Goal: Information Seeking & Learning: Learn about a topic

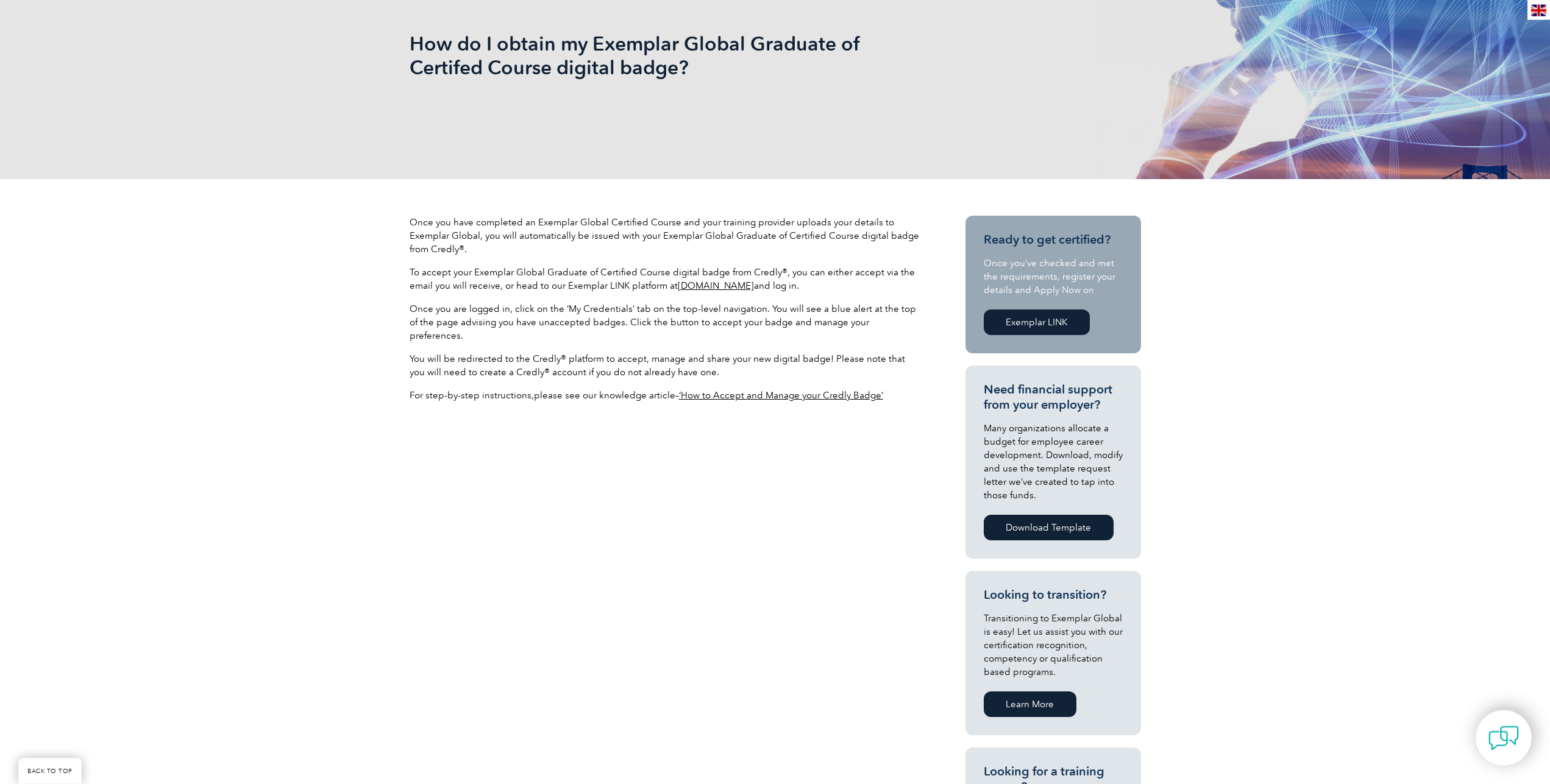
scroll to position [125, 0]
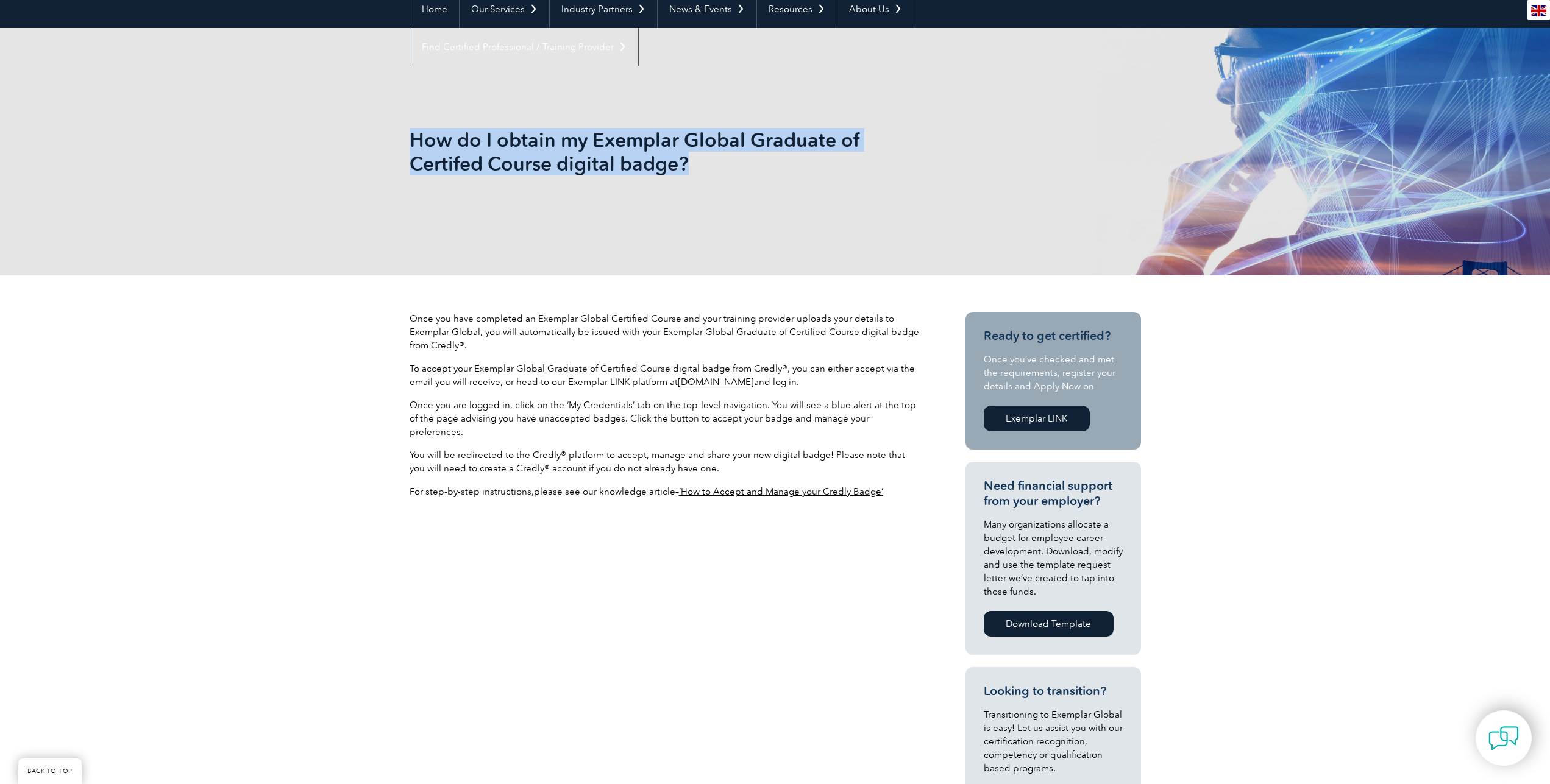
drag, startPoint x: 413, startPoint y: 138, endPoint x: 708, endPoint y: 175, distance: 297.3
click at [708, 175] on h1 "How do I obtain my Exemplar Global Graduate of Certifed Course digital badge?" at bounding box center [644, 152] width 468 height 48
copy h1 "How do I obtain my Exemplar Global Graduate of Certifed Course digital badge?"
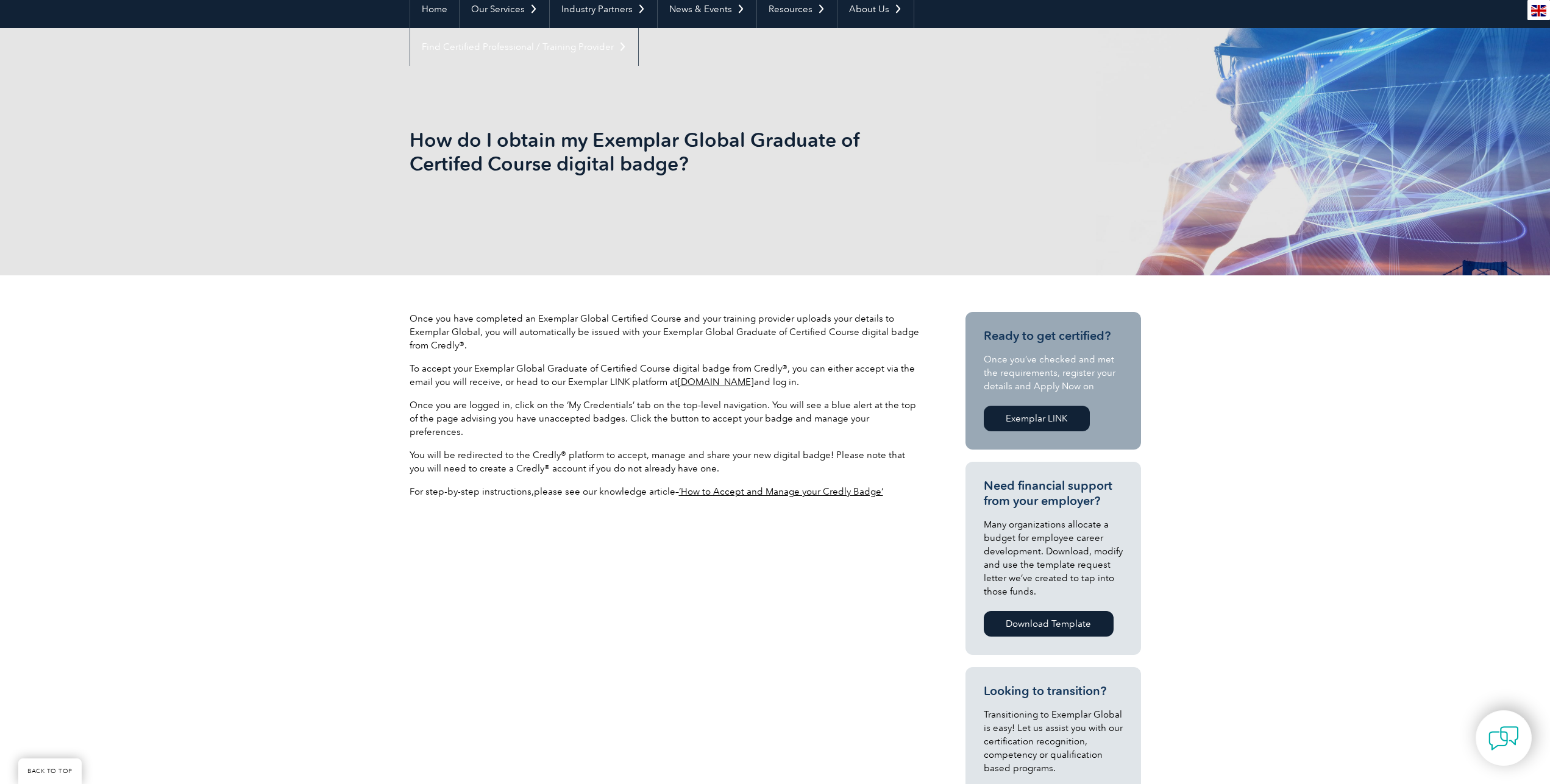
click at [523, 419] on span "Once you are logged in, click on the ‘My Credentials’ tab on the top-level navi…" at bounding box center [663, 419] width 507 height 38
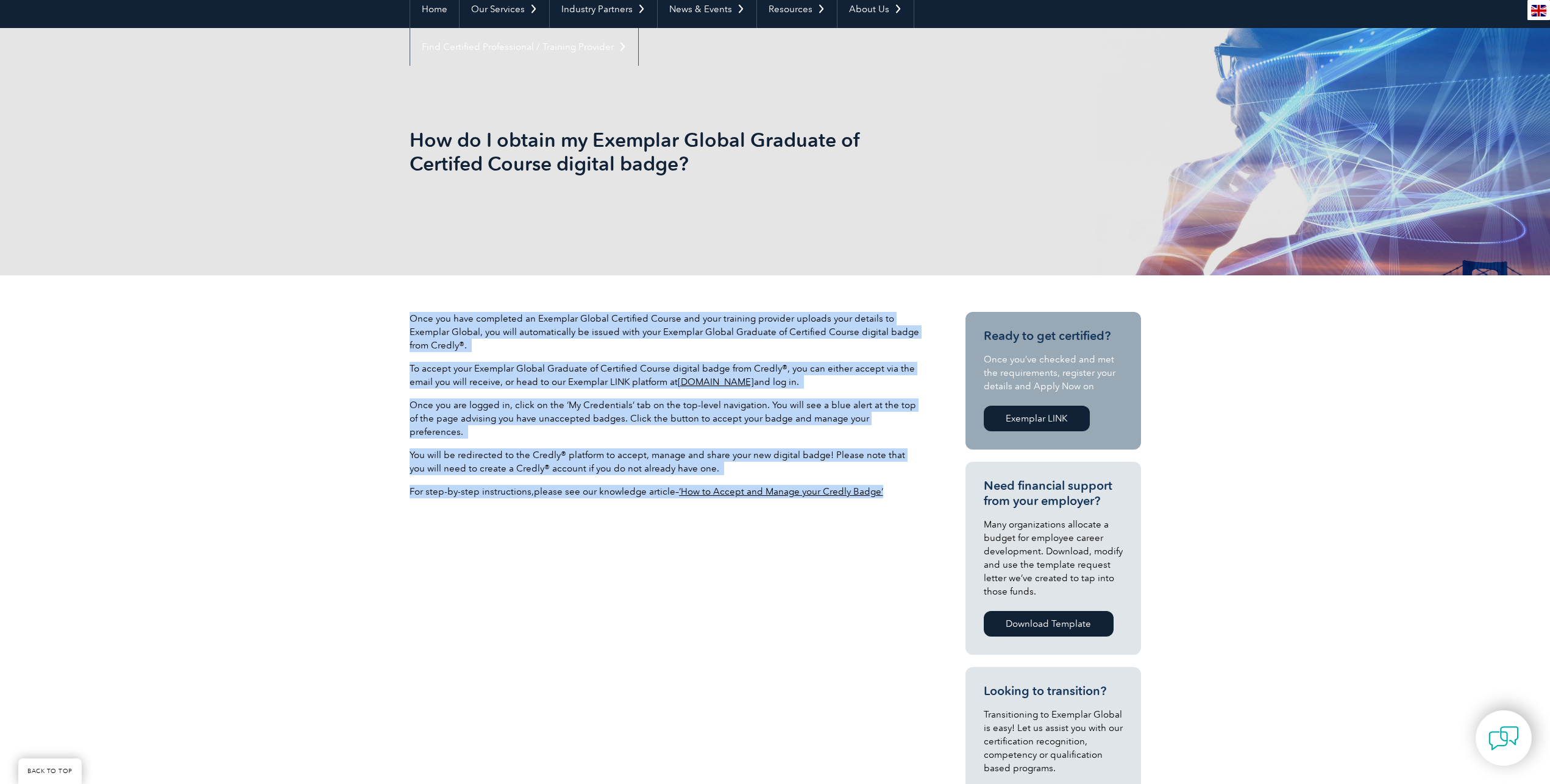
drag, startPoint x: 412, startPoint y: 320, endPoint x: 889, endPoint y: 479, distance: 502.8
click at [889, 479] on div "Once you have completed an Exemplar Global Certified Course and your training p…" at bounding box center [666, 409] width 512 height 196
copy div "Once you have completed an Exemplar Global Certified Course and your training p…"
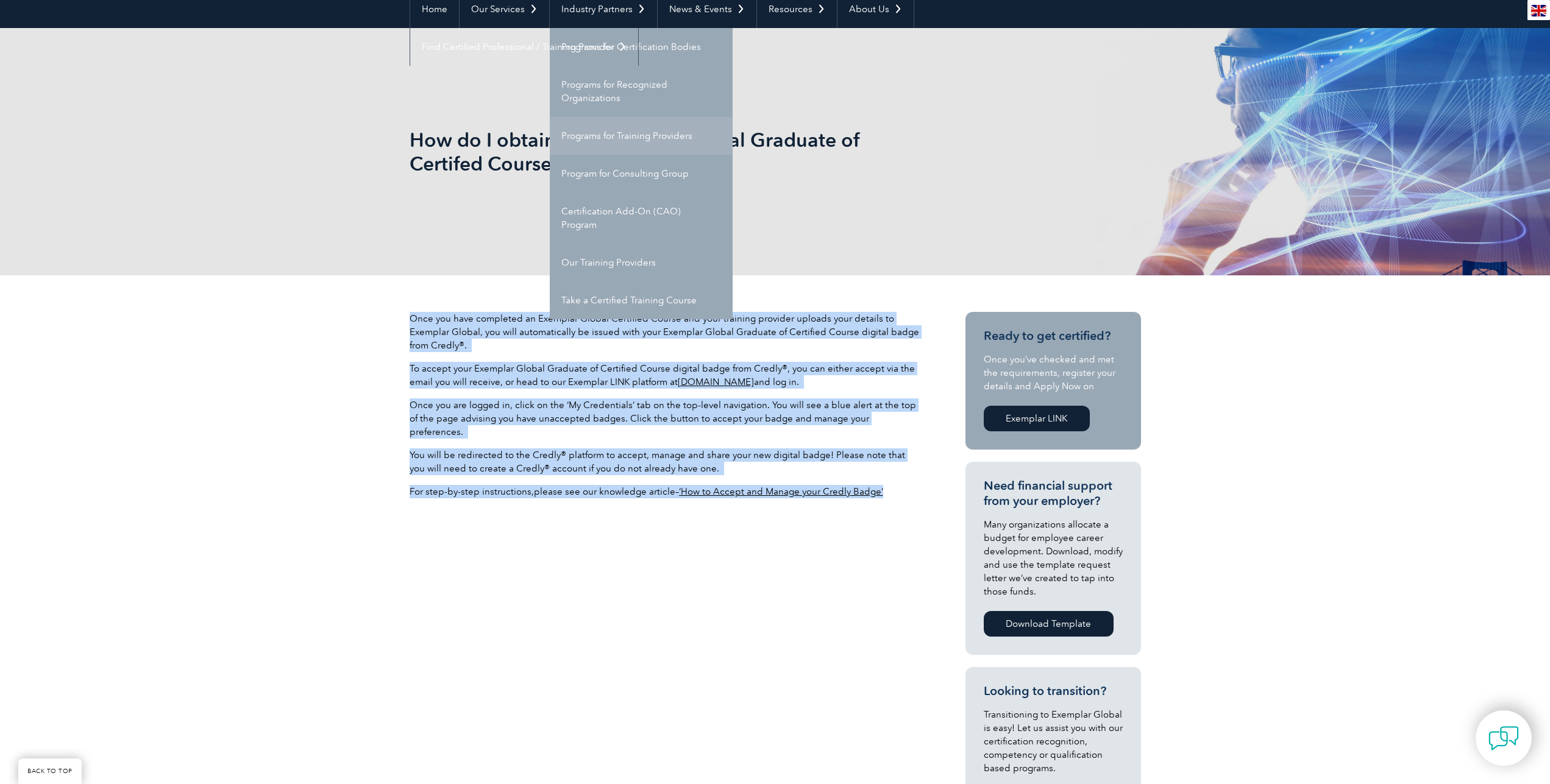
click at [614, 130] on link "Programs for Training Providers" at bounding box center [641, 135] width 183 height 38
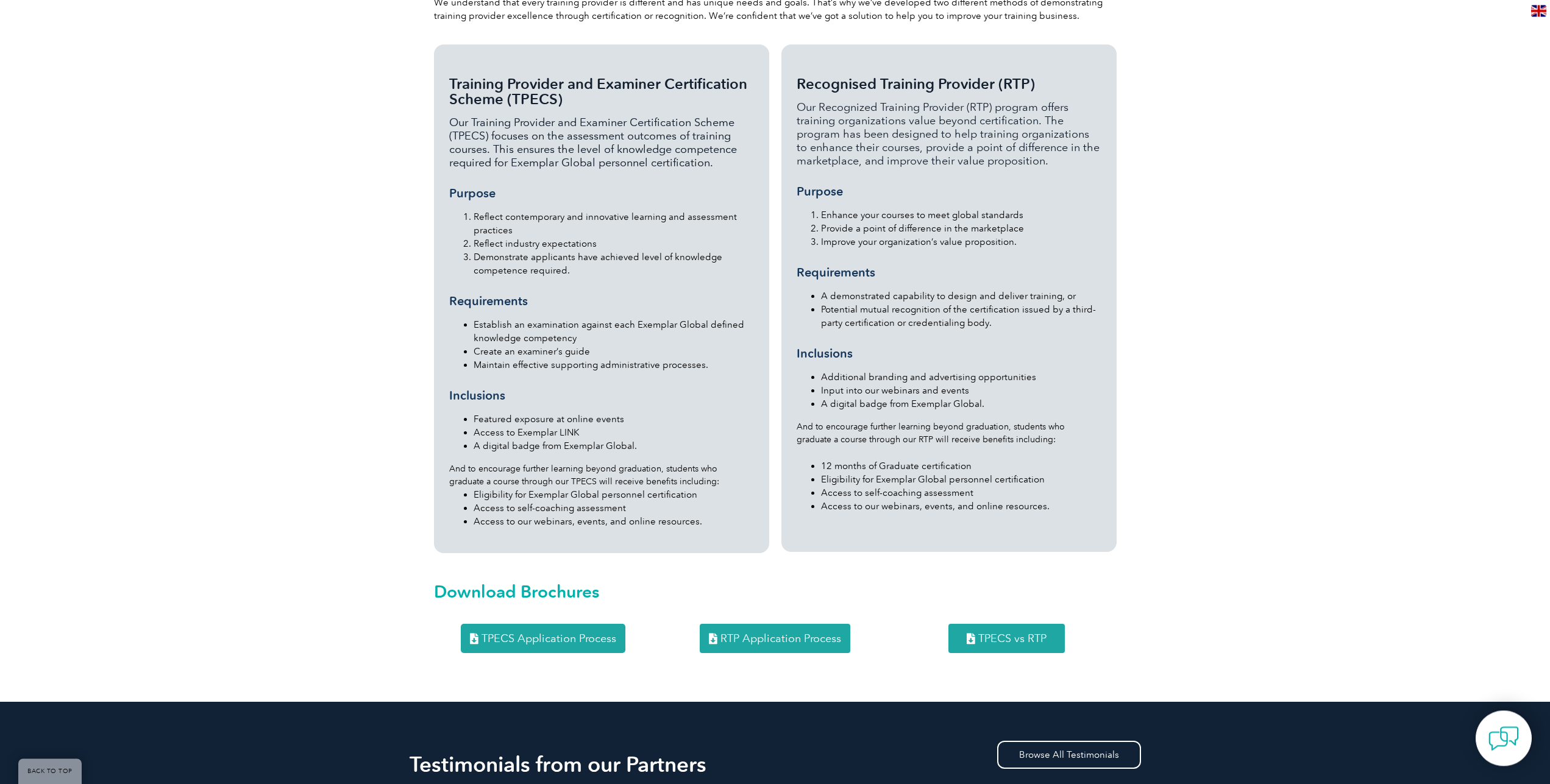
scroll to position [932, 0]
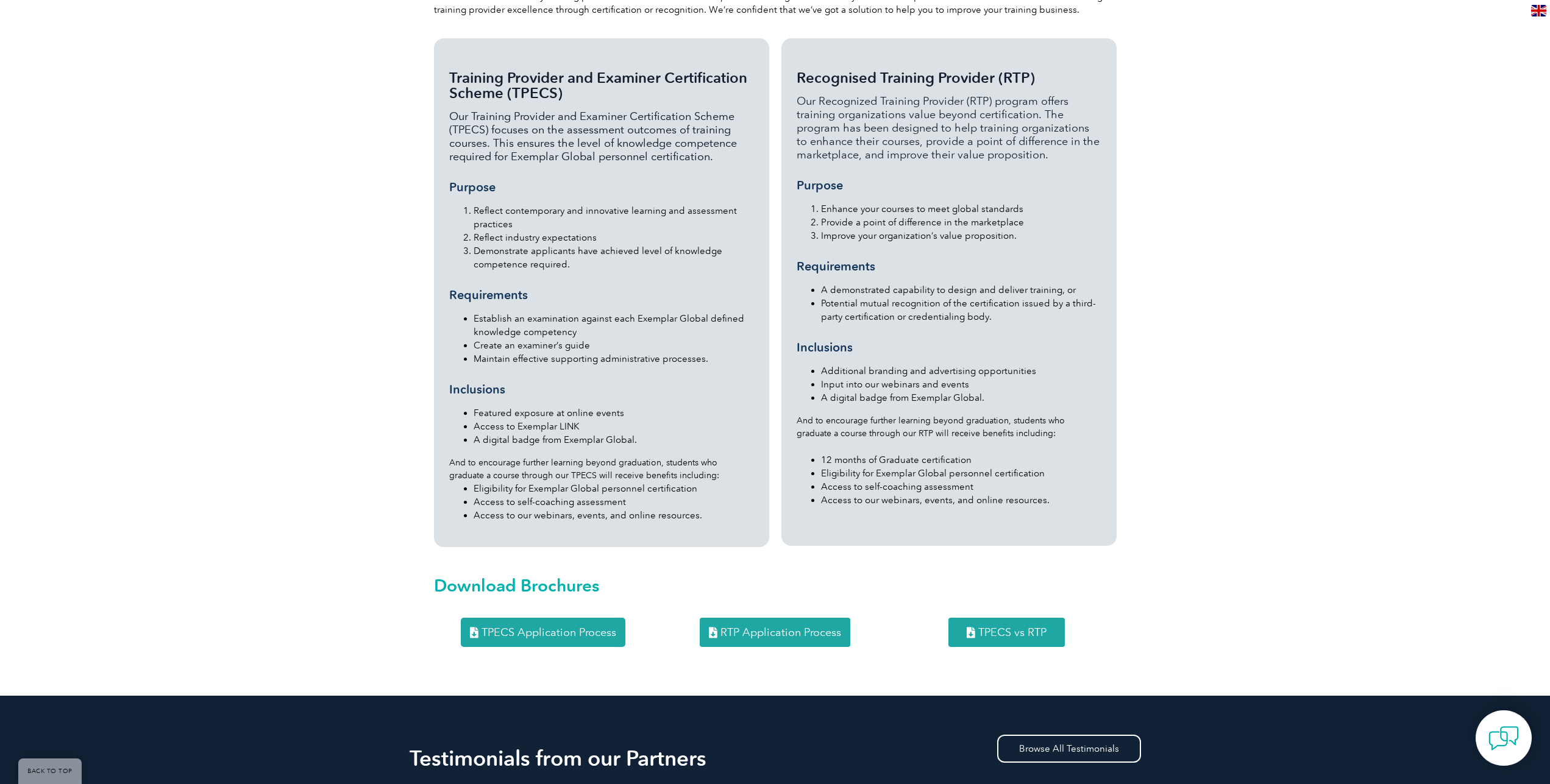
click at [761, 627] on span "RTP Application Process" at bounding box center [781, 632] width 120 height 11
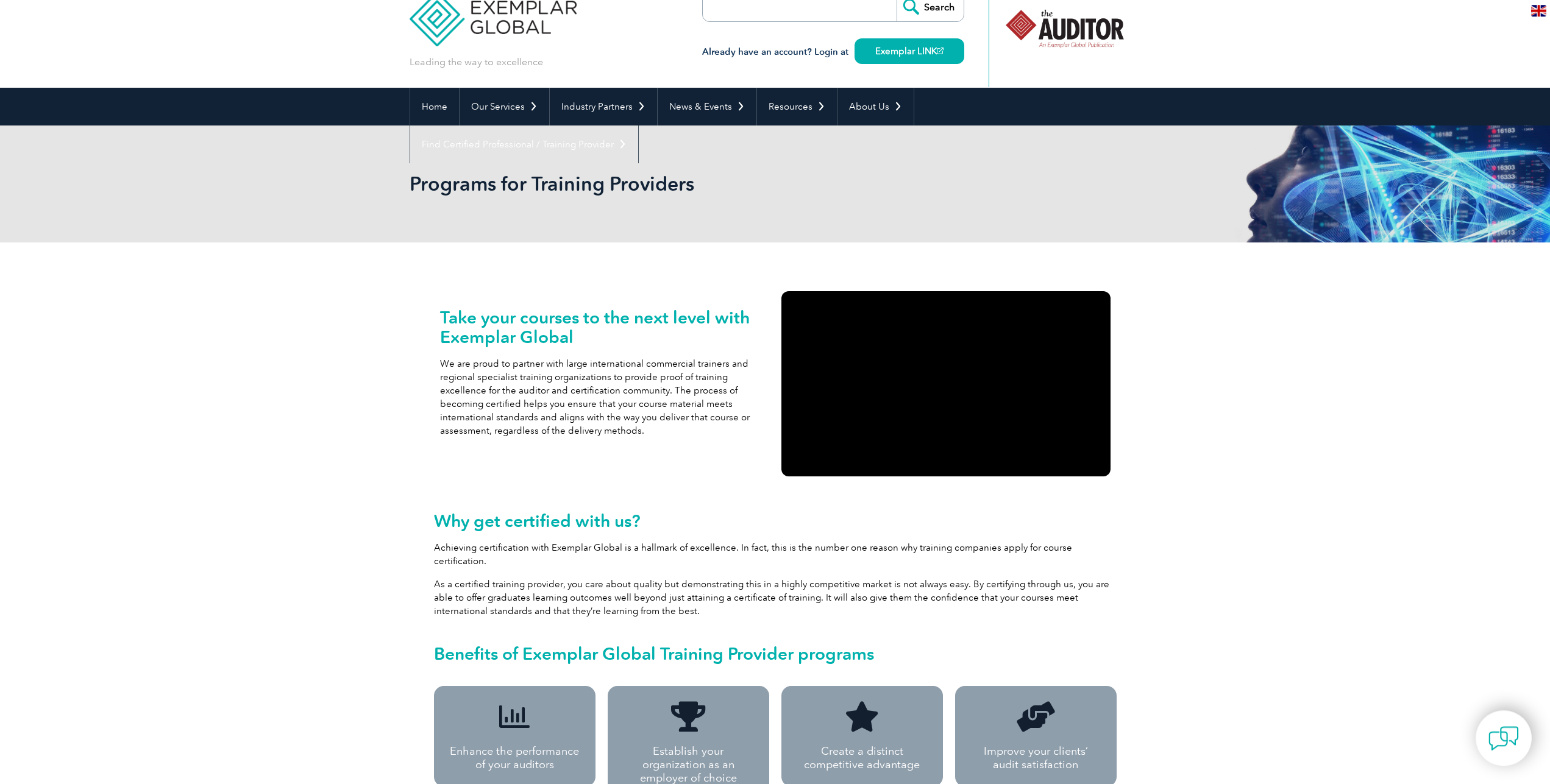
scroll to position [0, 0]
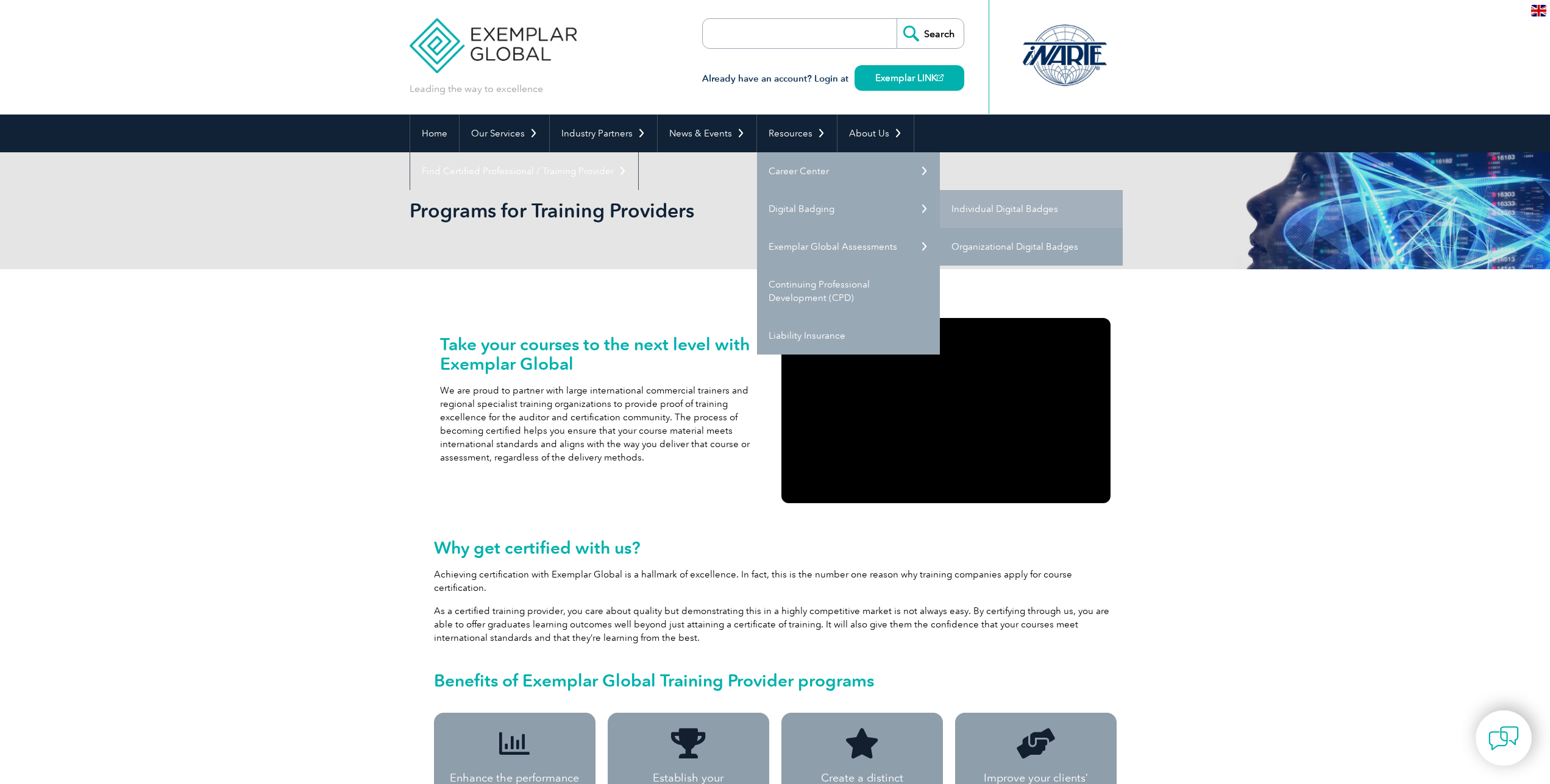
click at [963, 246] on link "Organizational Digital Badges" at bounding box center [1031, 246] width 183 height 38
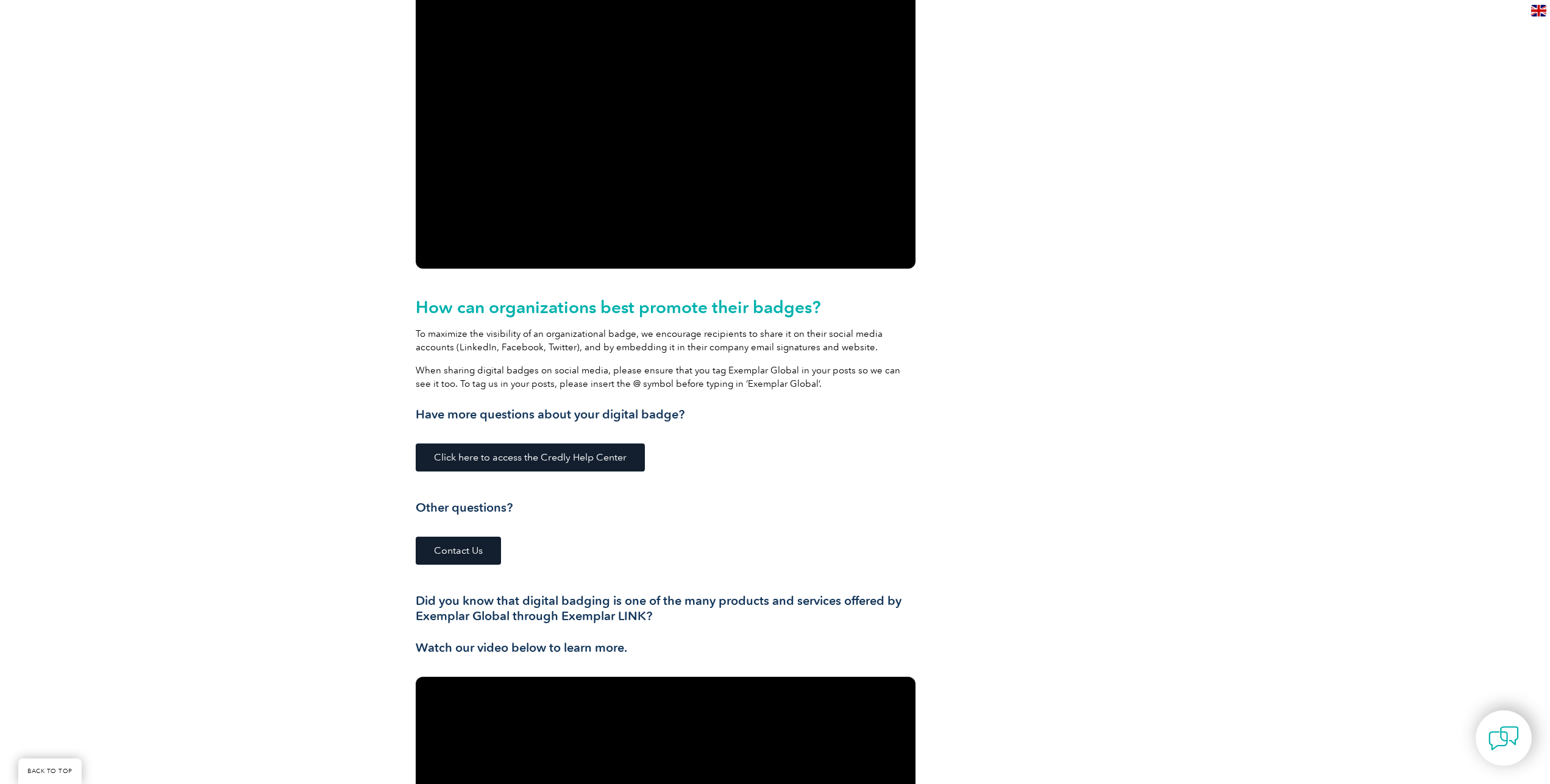
scroll to position [808, 0]
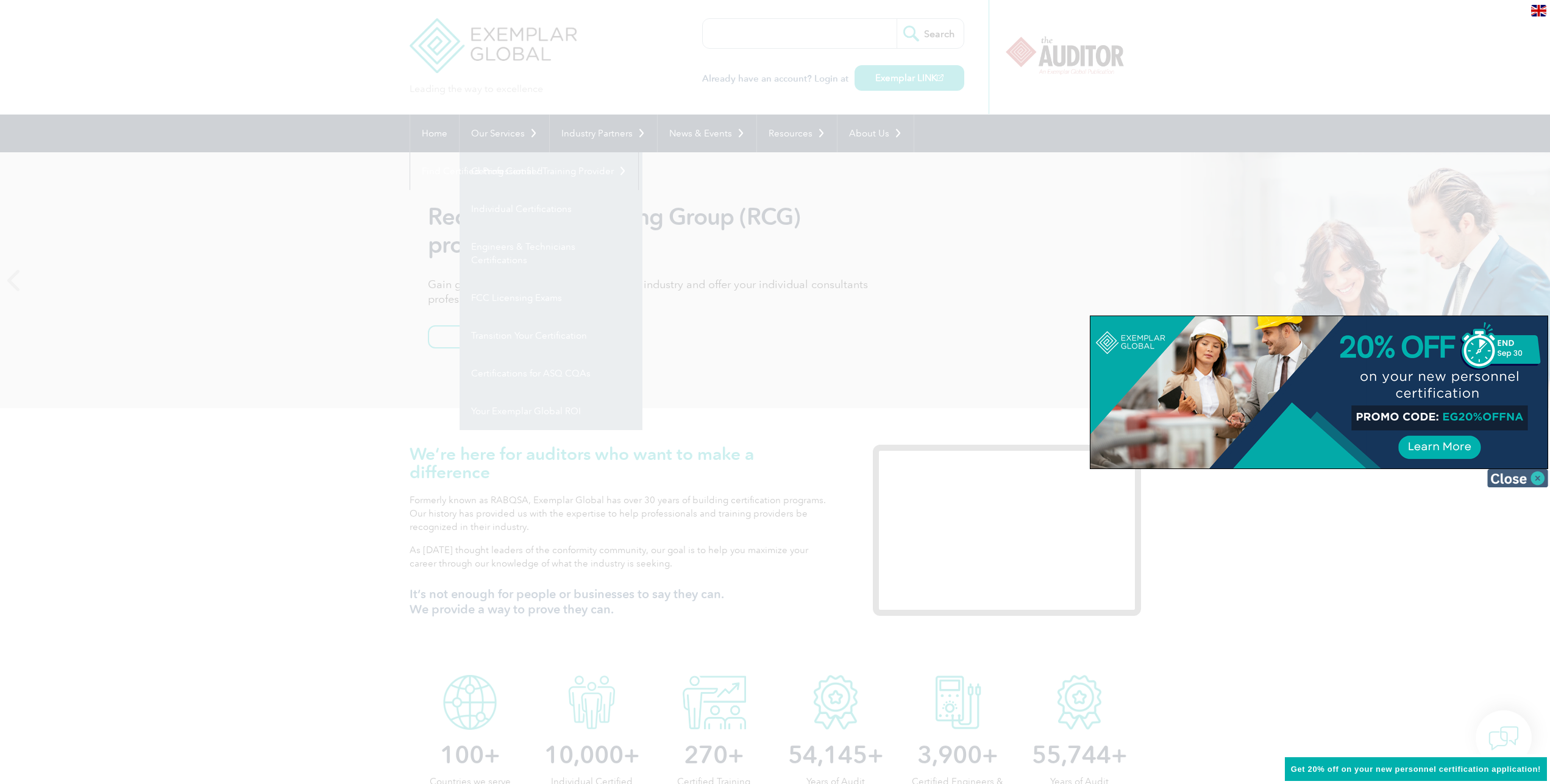
click at [1517, 476] on img at bounding box center [1517, 478] width 61 height 18
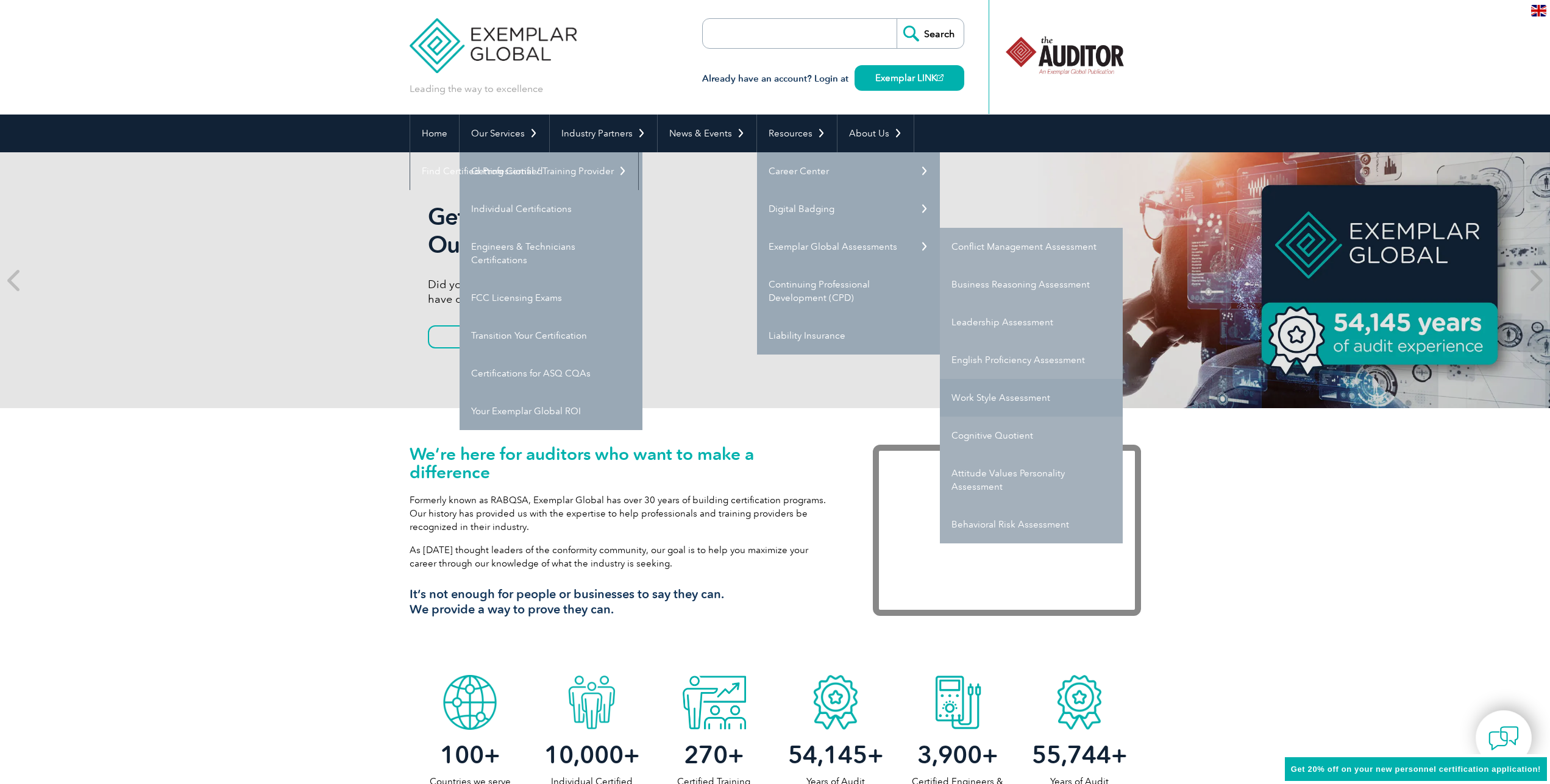
click at [988, 397] on link "Work Style Assessment" at bounding box center [1031, 398] width 183 height 38
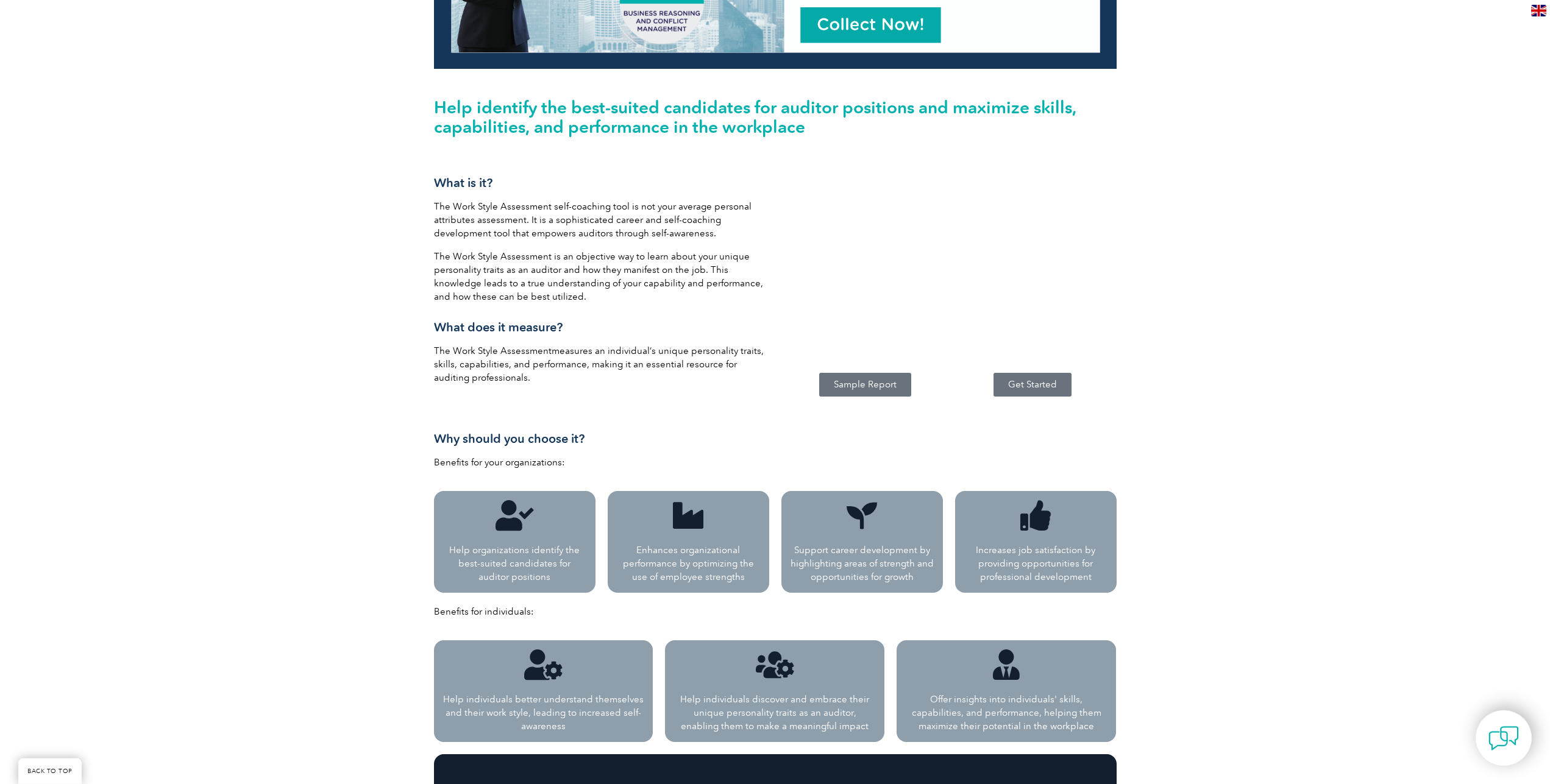
scroll to position [311, 0]
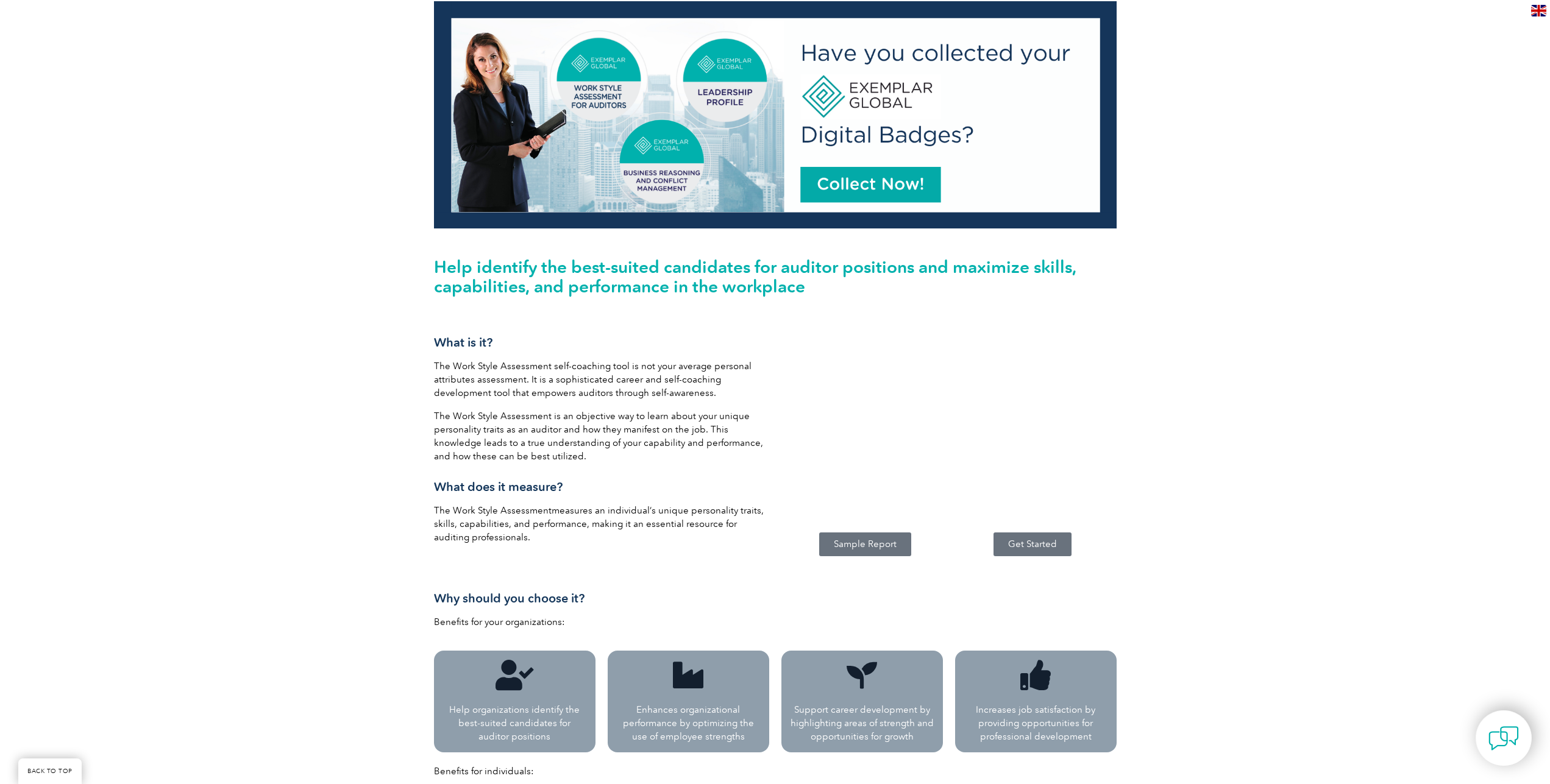
click at [853, 545] on span "Sample Report" at bounding box center [865, 544] width 63 height 9
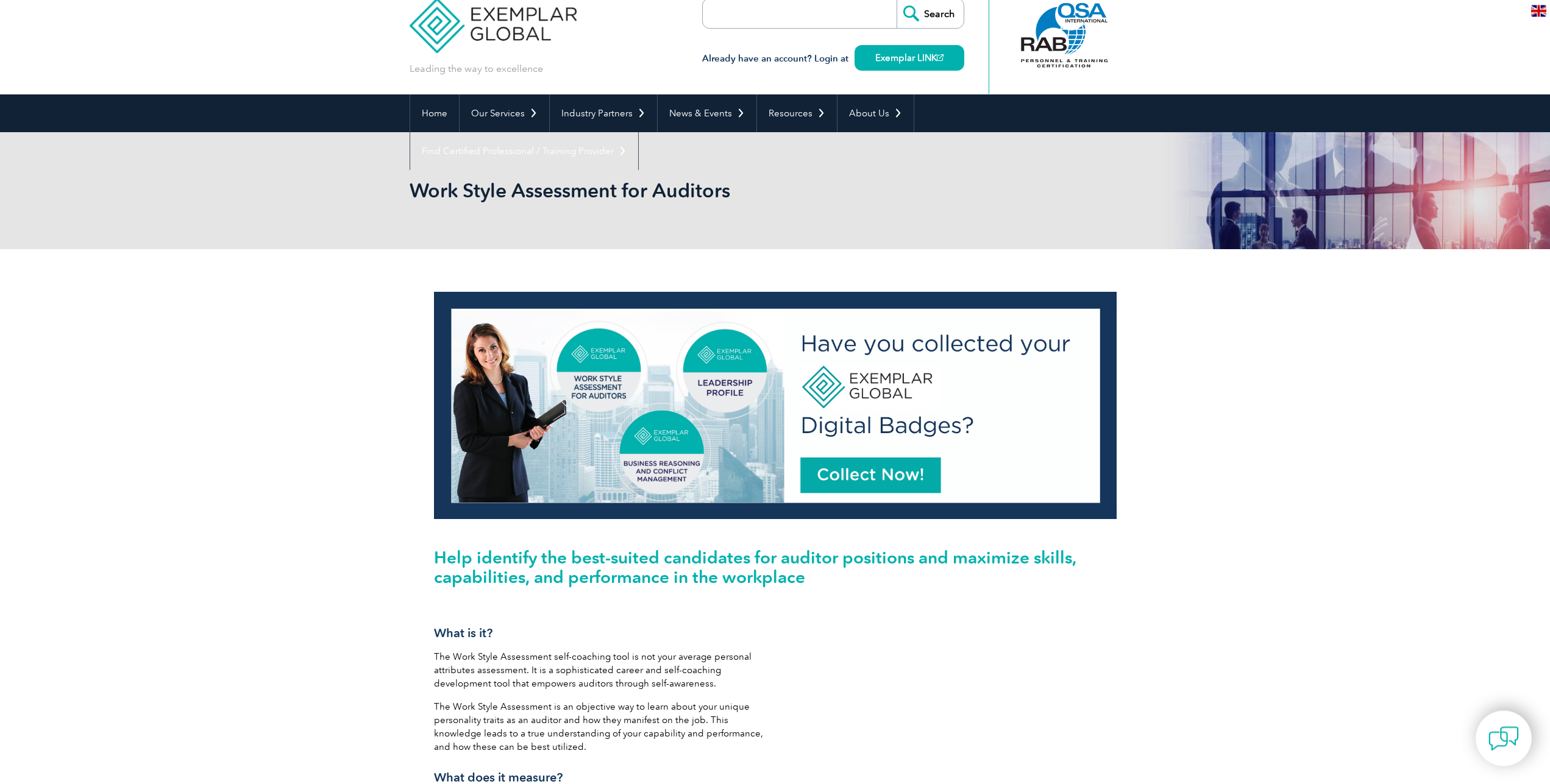
scroll to position [0, 0]
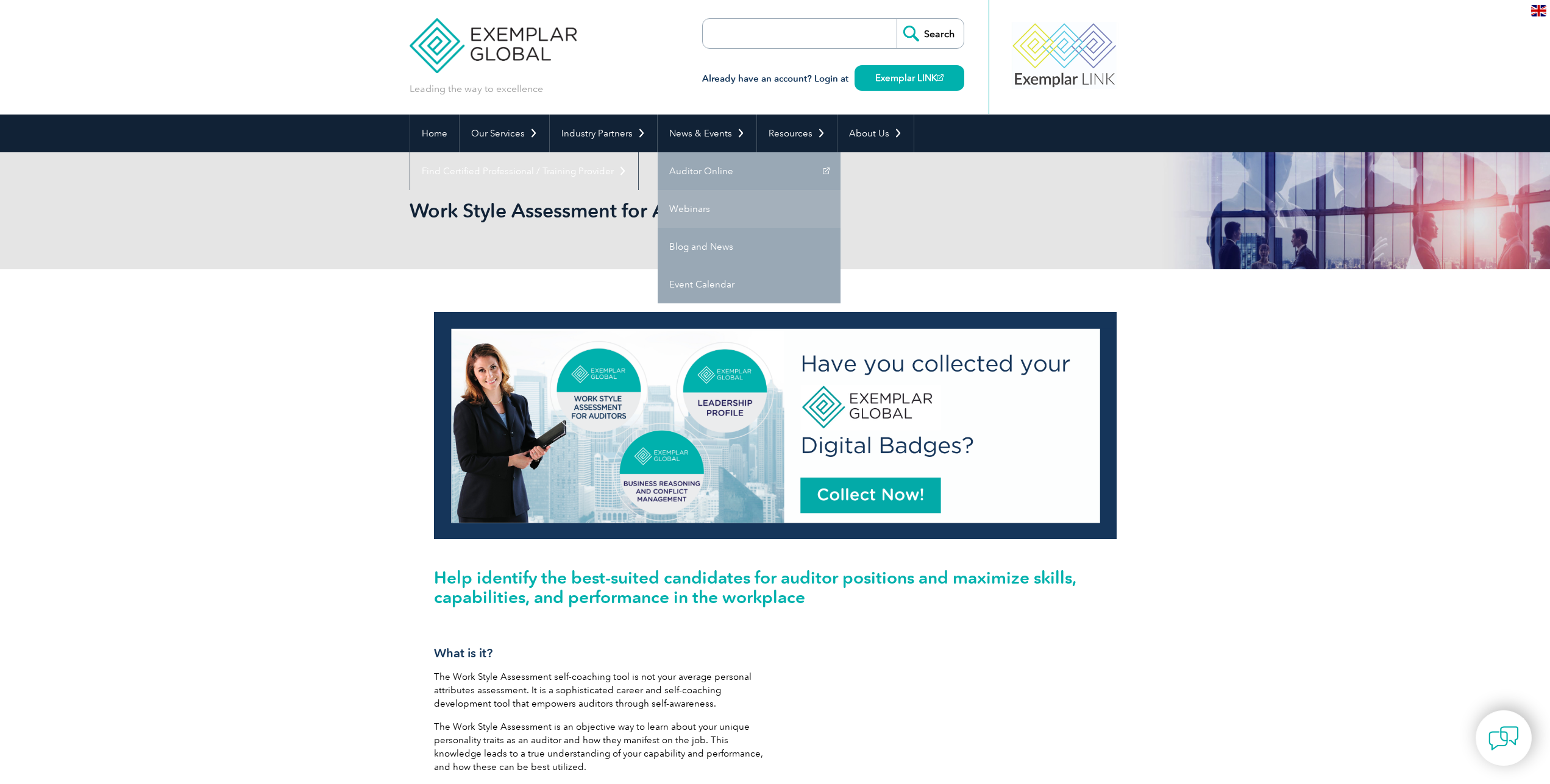
click at [687, 208] on link "Webinars" at bounding box center [749, 209] width 183 height 38
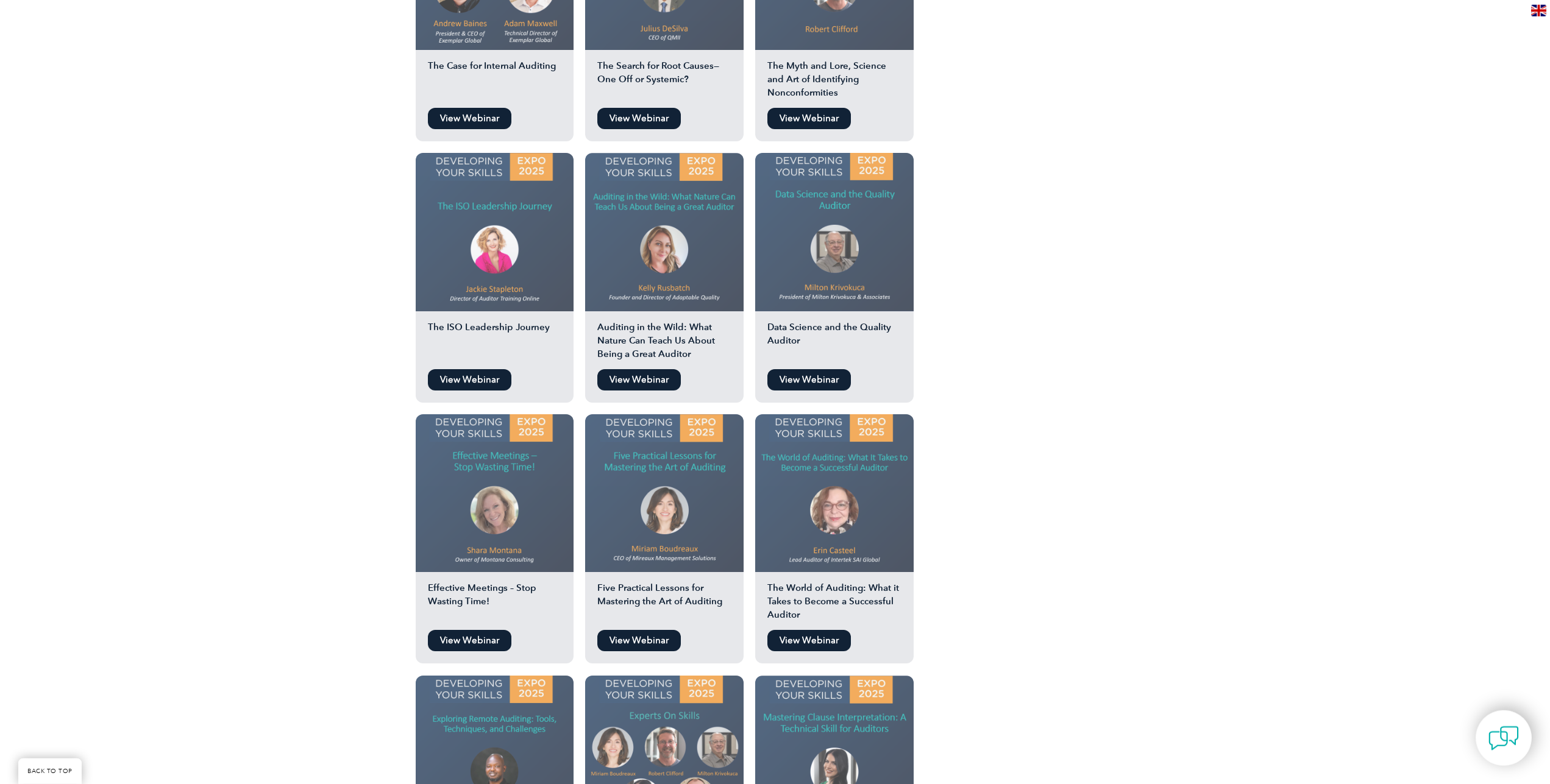
scroll to position [1243, 0]
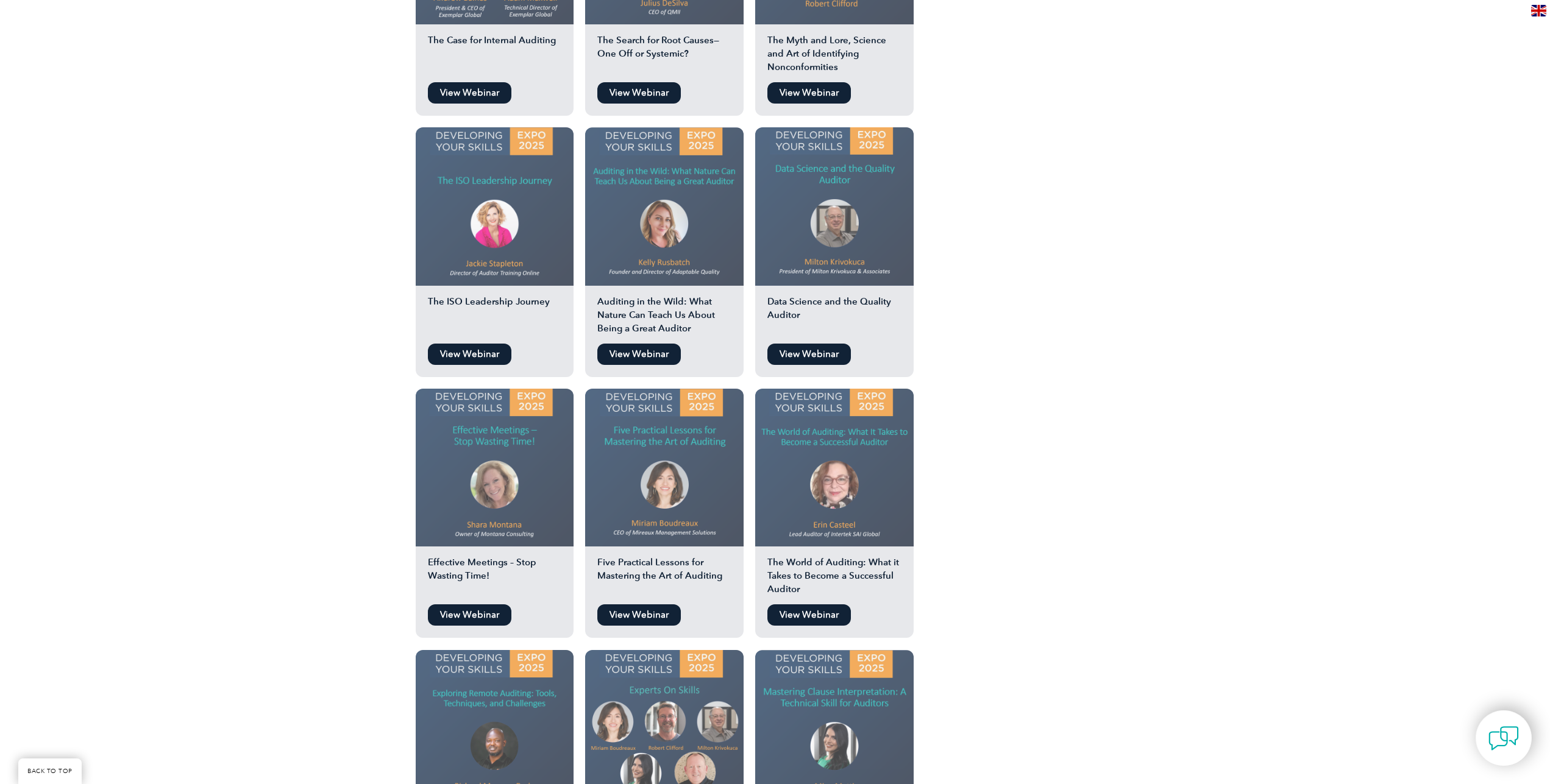
click at [672, 472] on img at bounding box center [664, 467] width 159 height 159
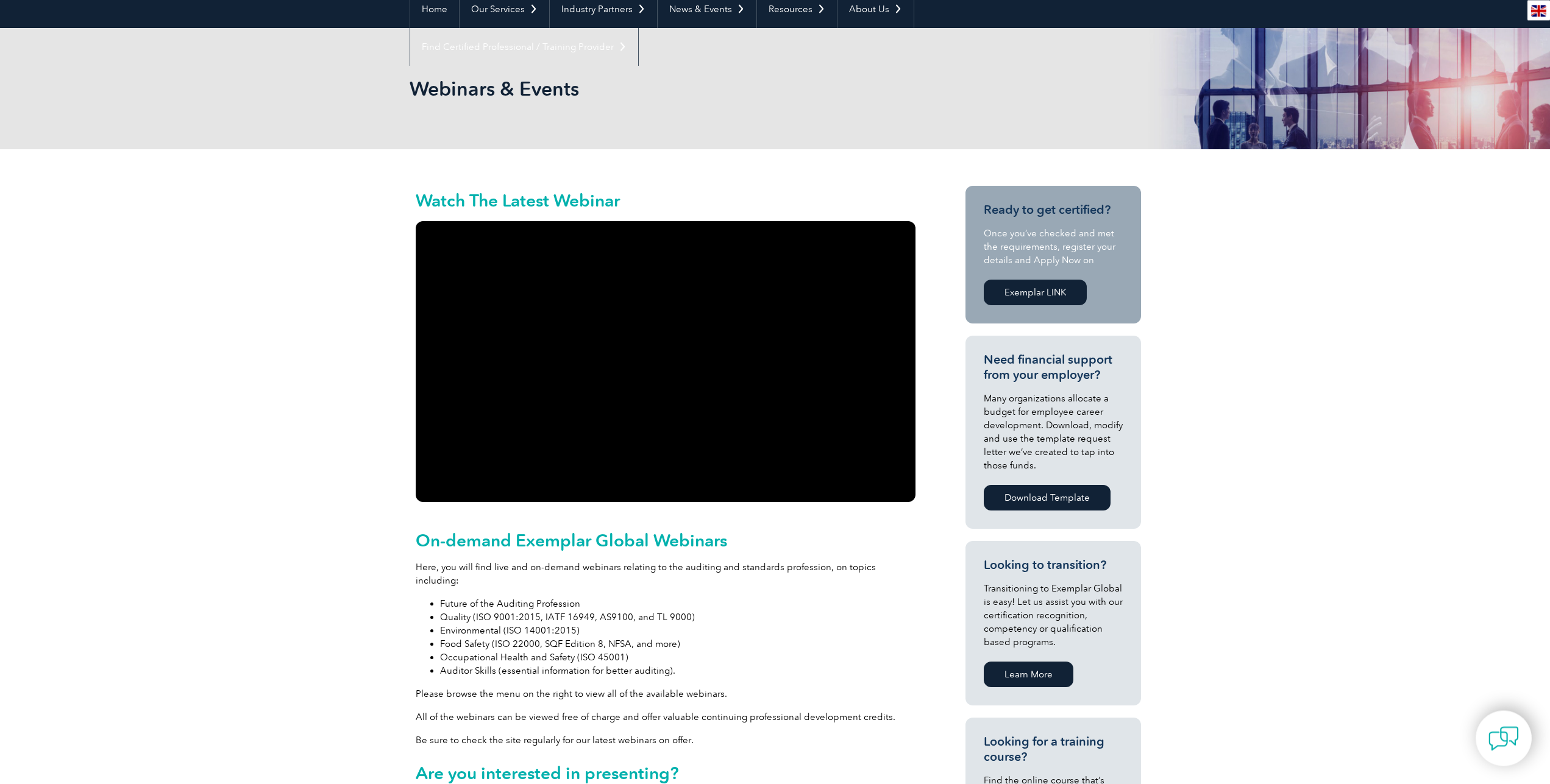
scroll to position [186, 0]
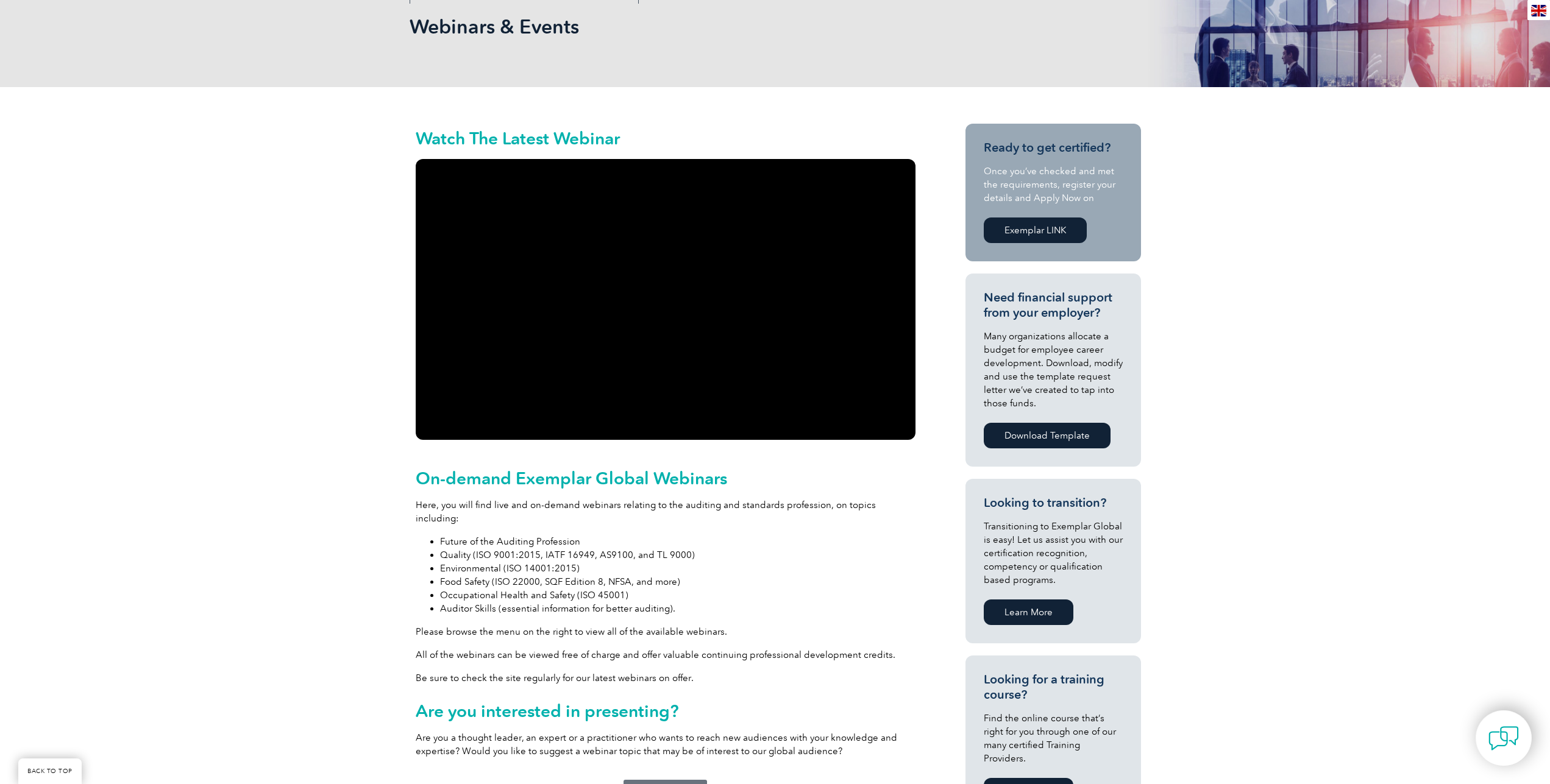
click at [1060, 225] on link "Exemplar LINK" at bounding box center [1035, 230] width 103 height 25
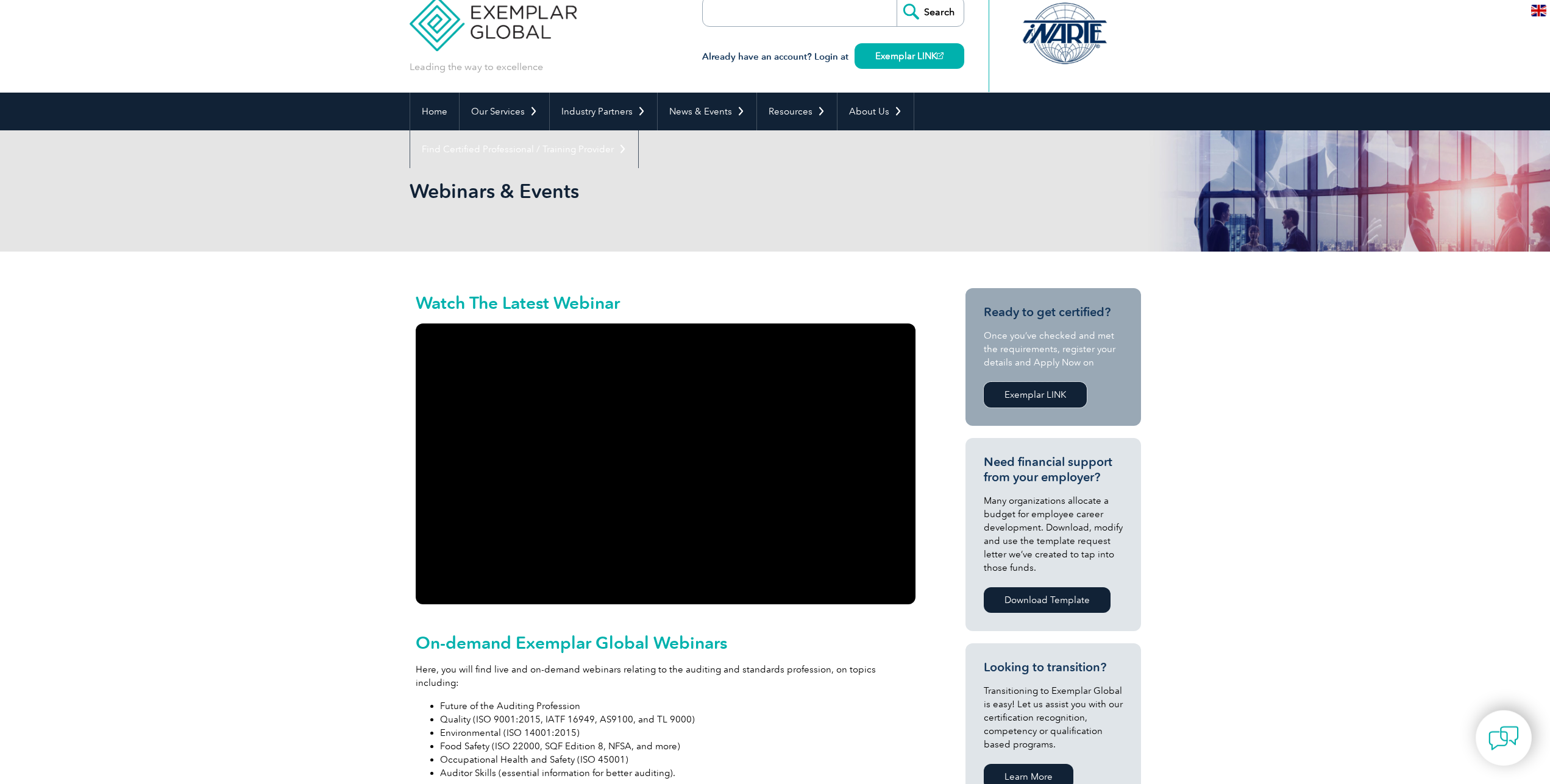
scroll to position [0, 0]
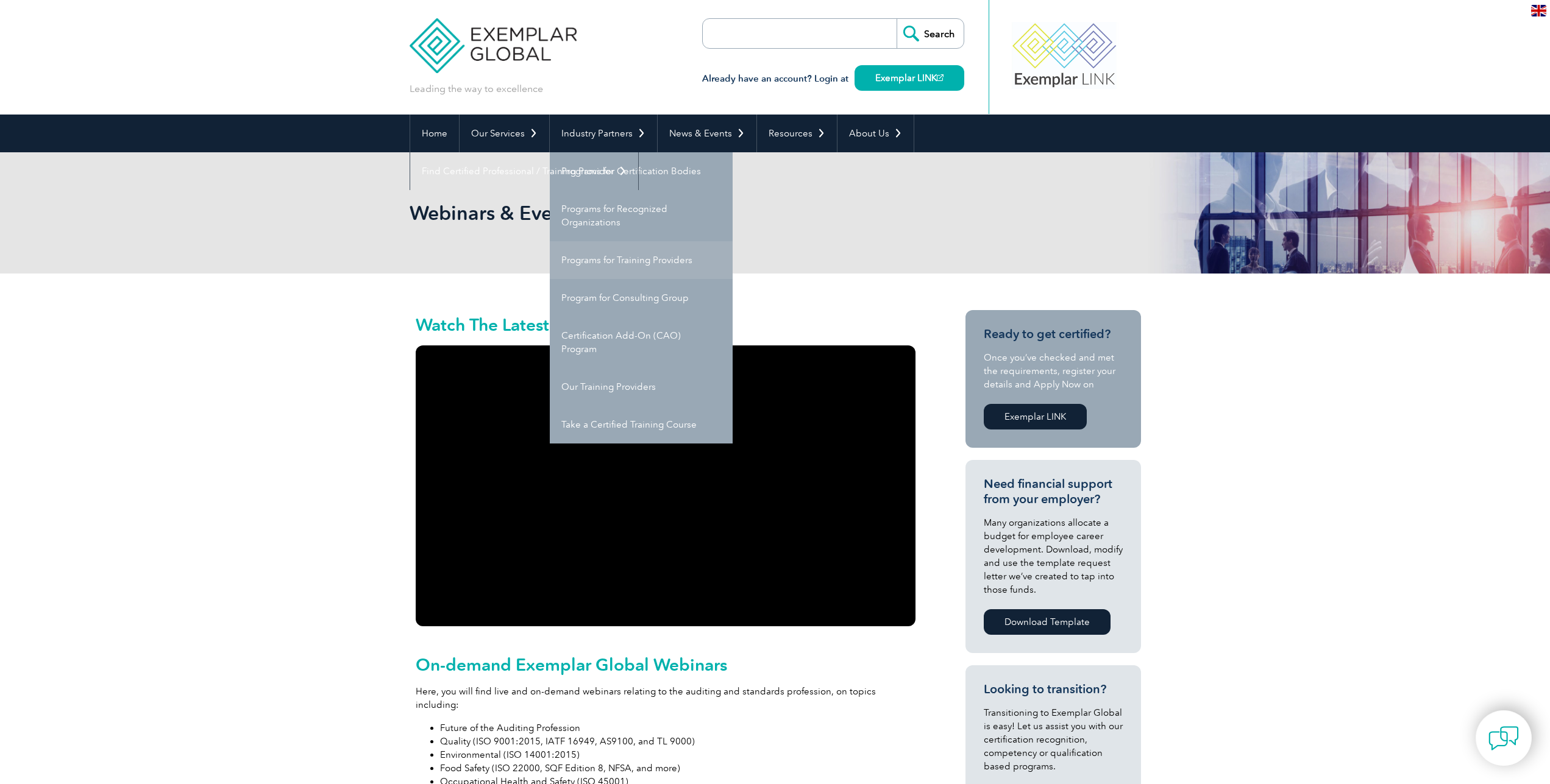
click at [607, 258] on link "Programs for Training Providers" at bounding box center [641, 260] width 183 height 38
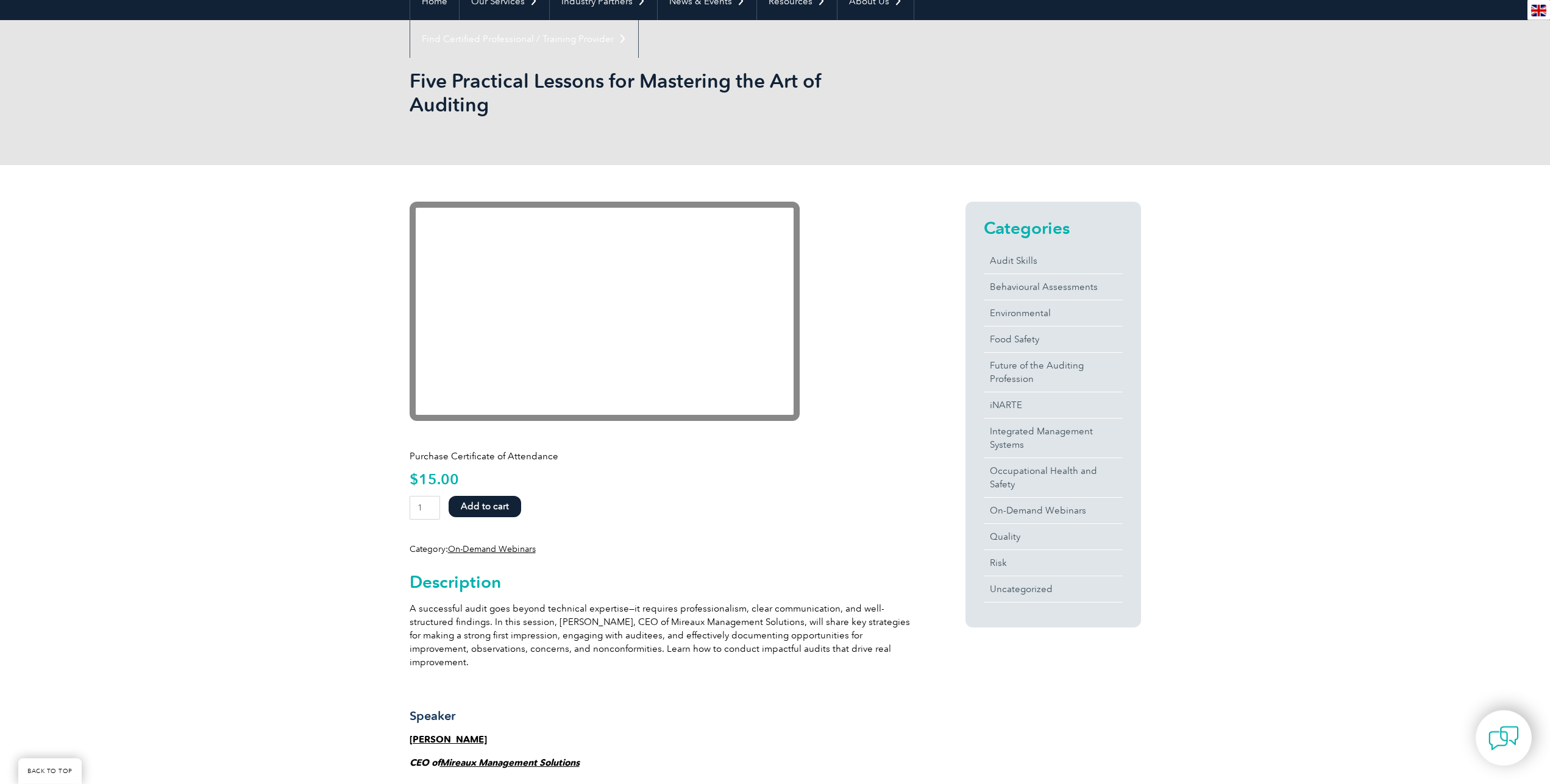
scroll to position [125, 0]
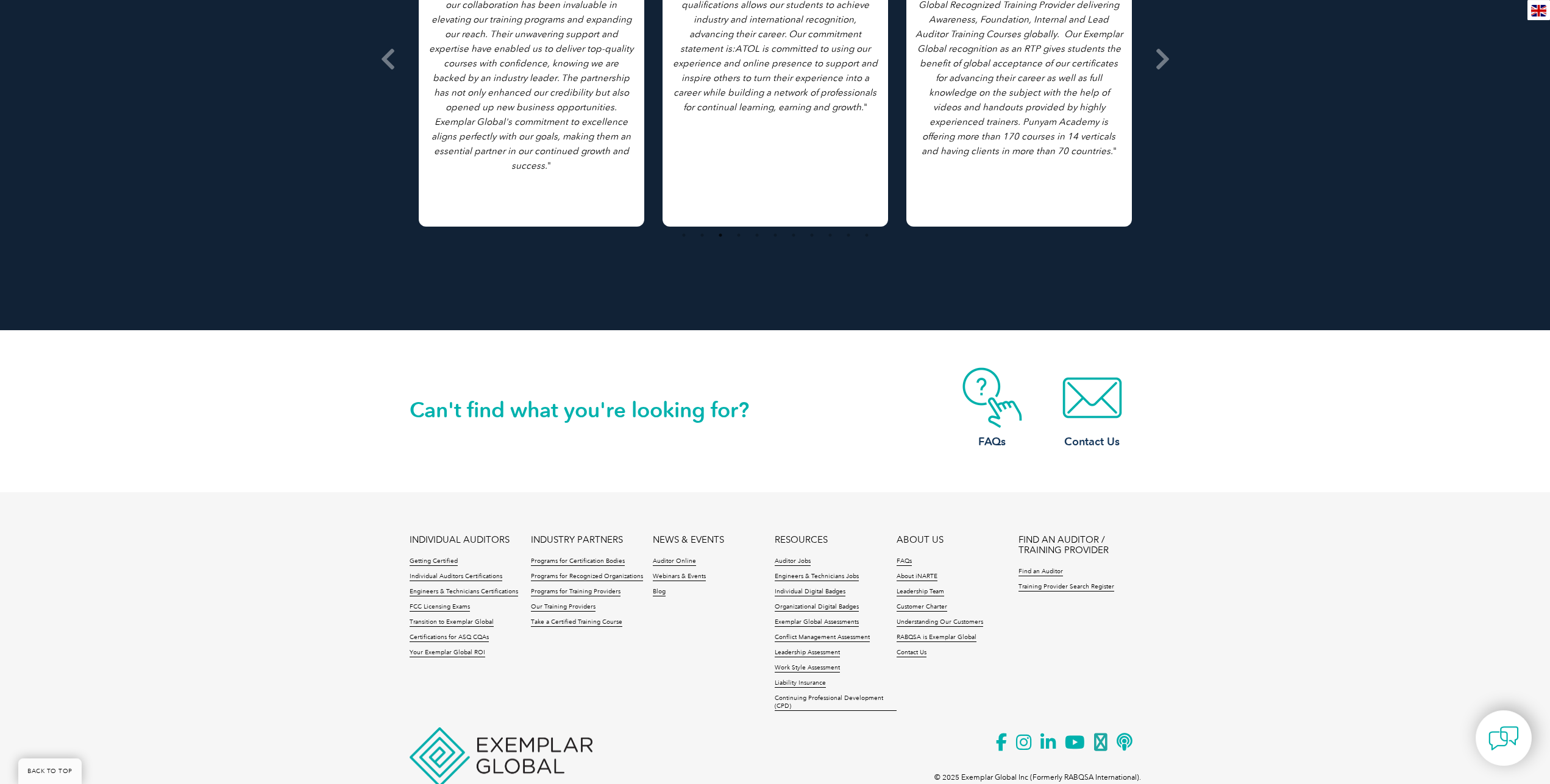
scroll to position [1907, 0]
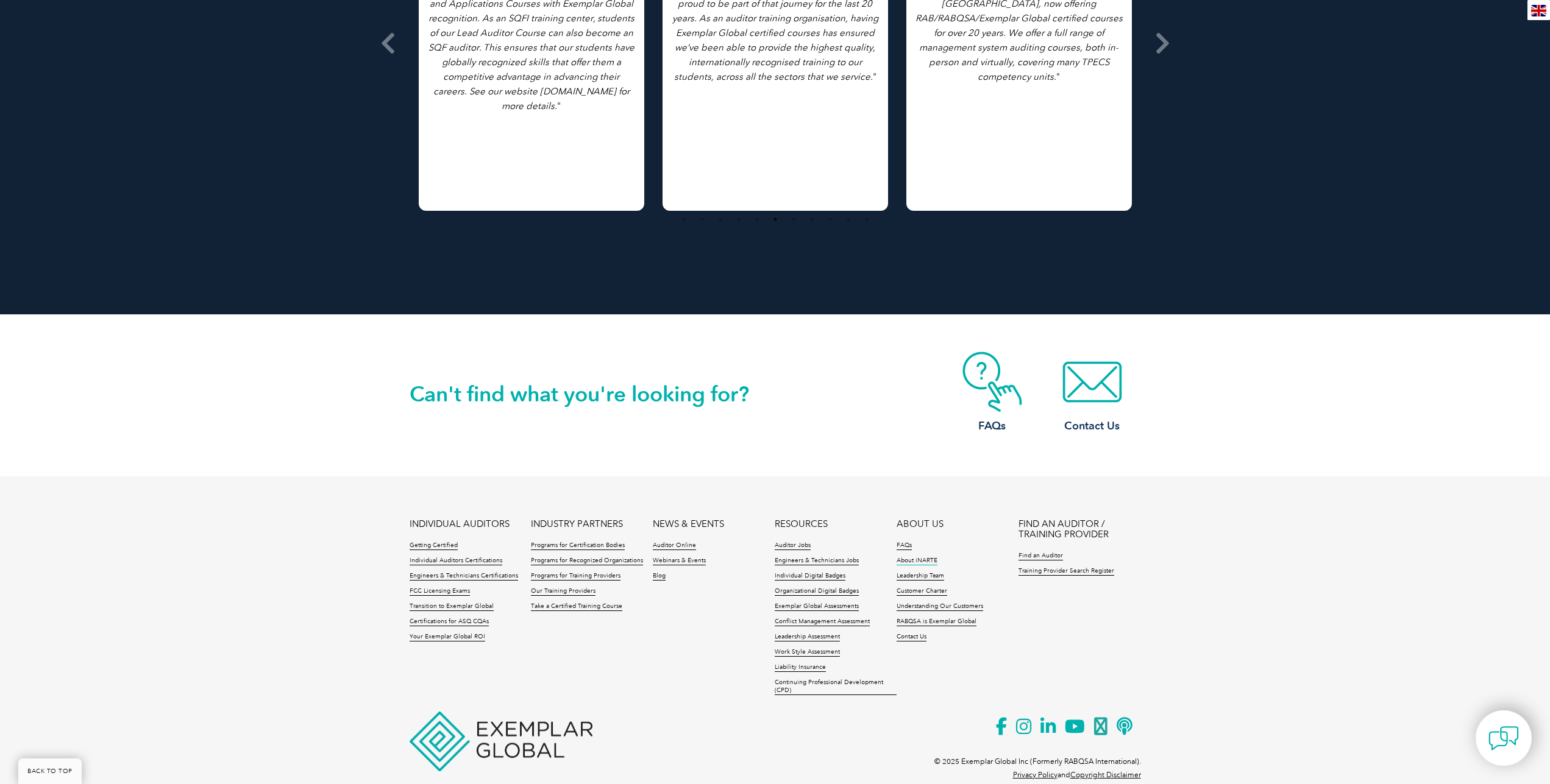
click at [923, 556] on link "About iNARTE" at bounding box center [917, 561] width 41 height 9
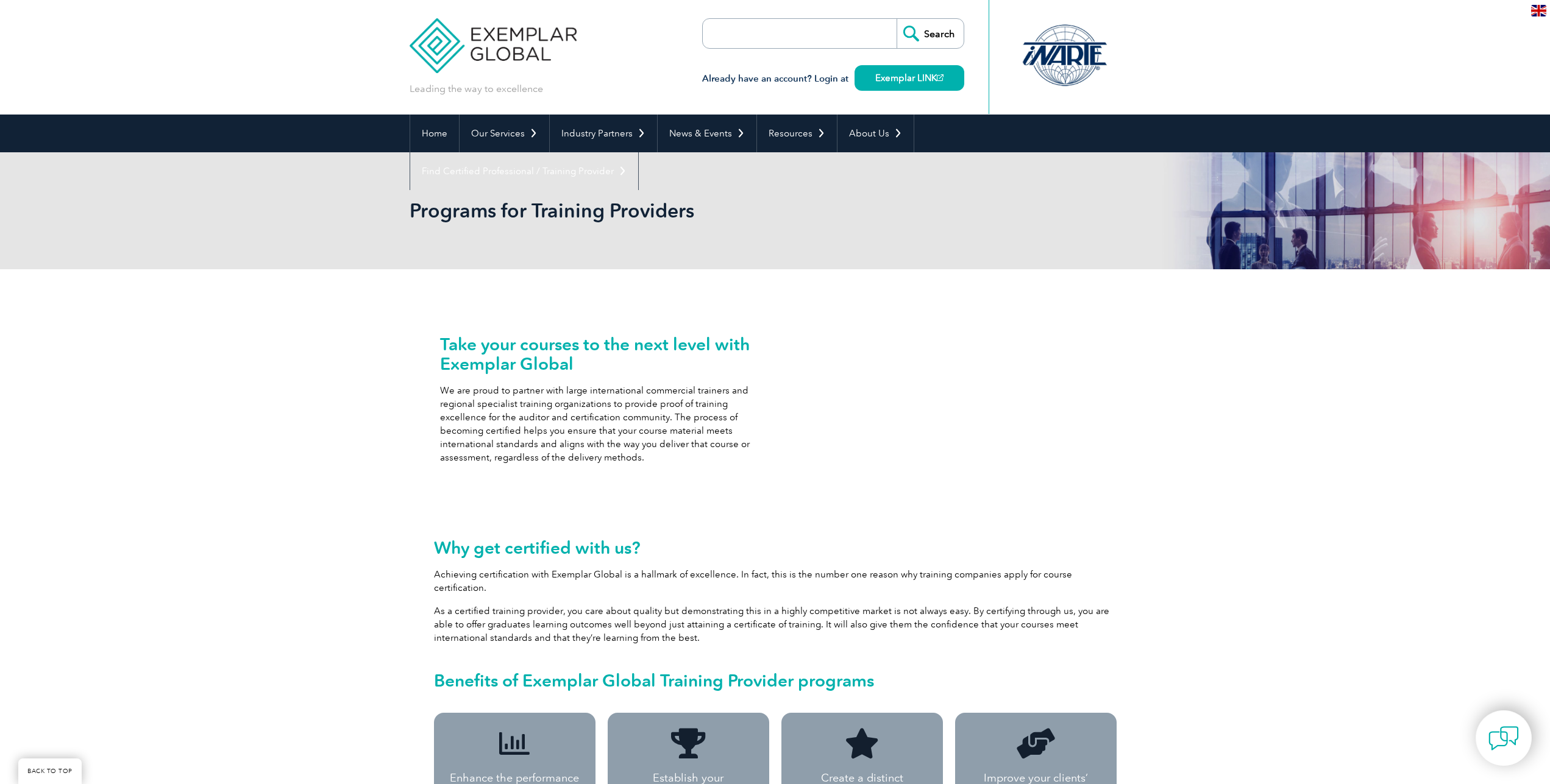
scroll to position [1907, 0]
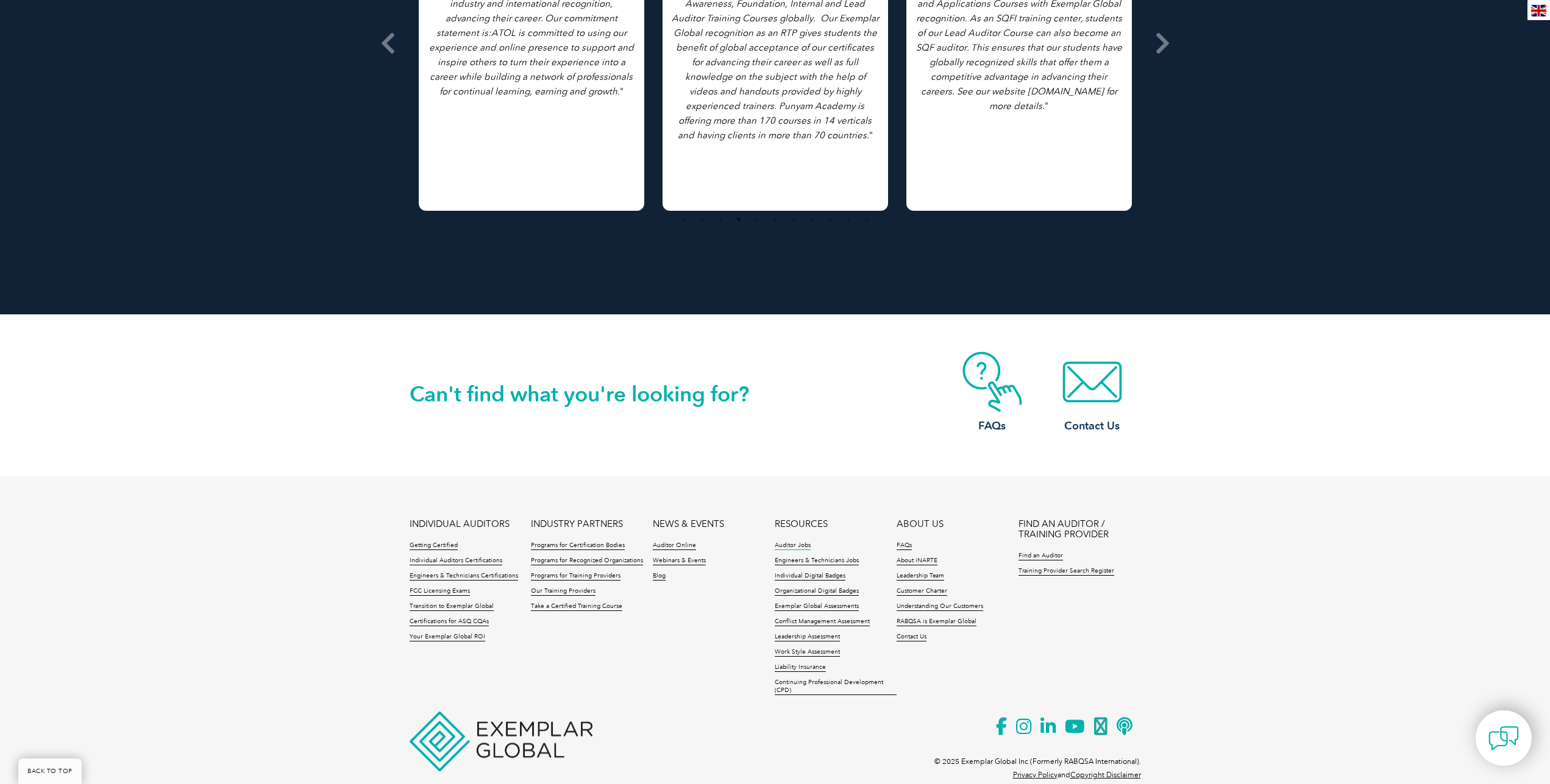
click at [805, 541] on link "Auditor Jobs" at bounding box center [793, 546] width 36 height 9
